Goal: Task Accomplishment & Management: Manage account settings

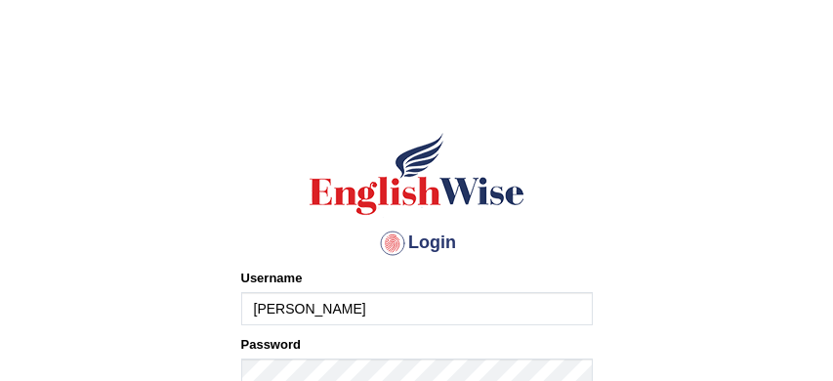
type input "[PERSON_NAME]"
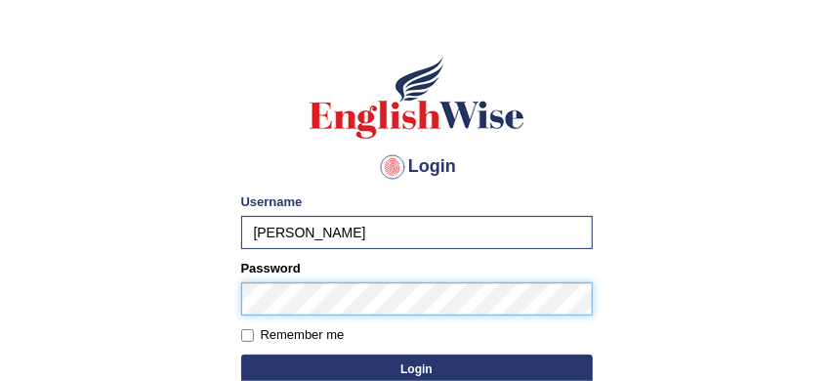
scroll to position [76, 0]
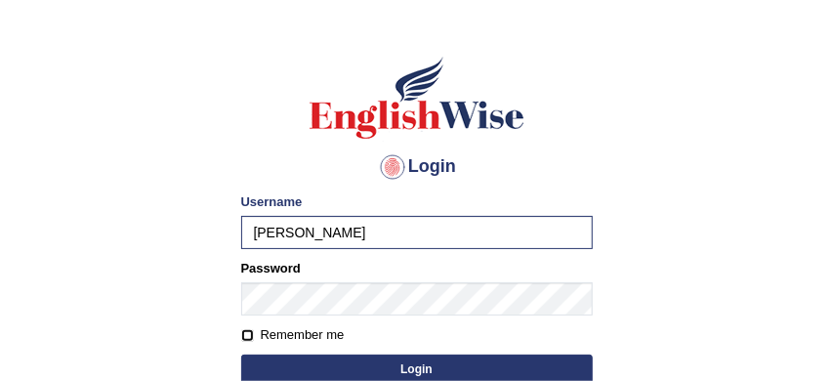
click at [249, 334] on input "Remember me" at bounding box center [247, 335] width 13 height 13
checkbox input "true"
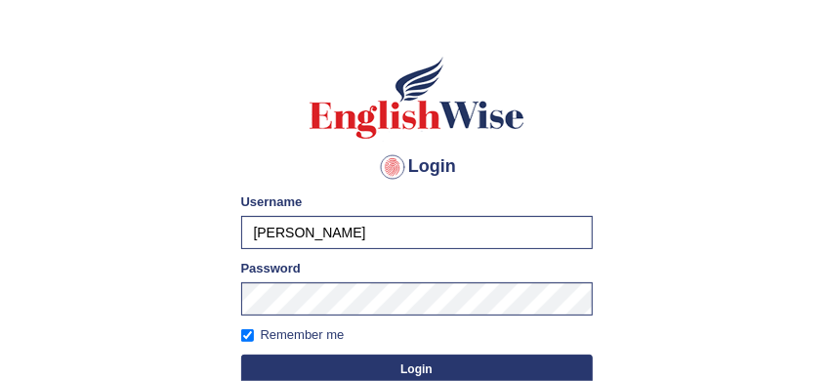
click at [398, 369] on button "Login" at bounding box center [417, 369] width 352 height 29
click at [491, 369] on button "Login" at bounding box center [417, 369] width 352 height 29
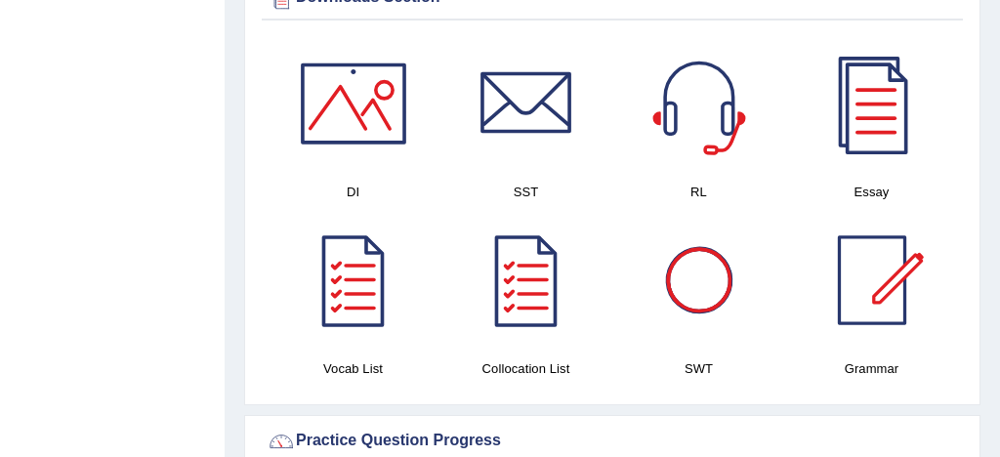
scroll to position [1082, 0]
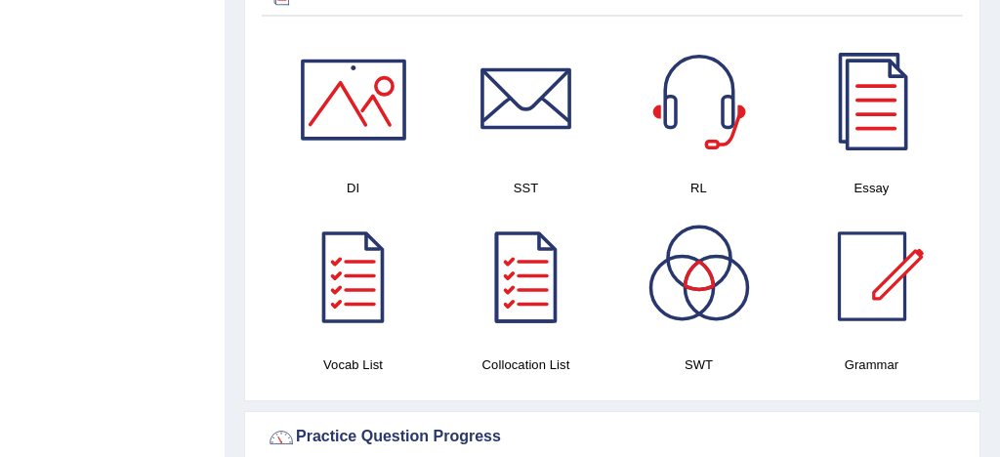
click at [529, 287] on div at bounding box center [526, 276] width 137 height 137
